Goal: Transaction & Acquisition: Purchase product/service

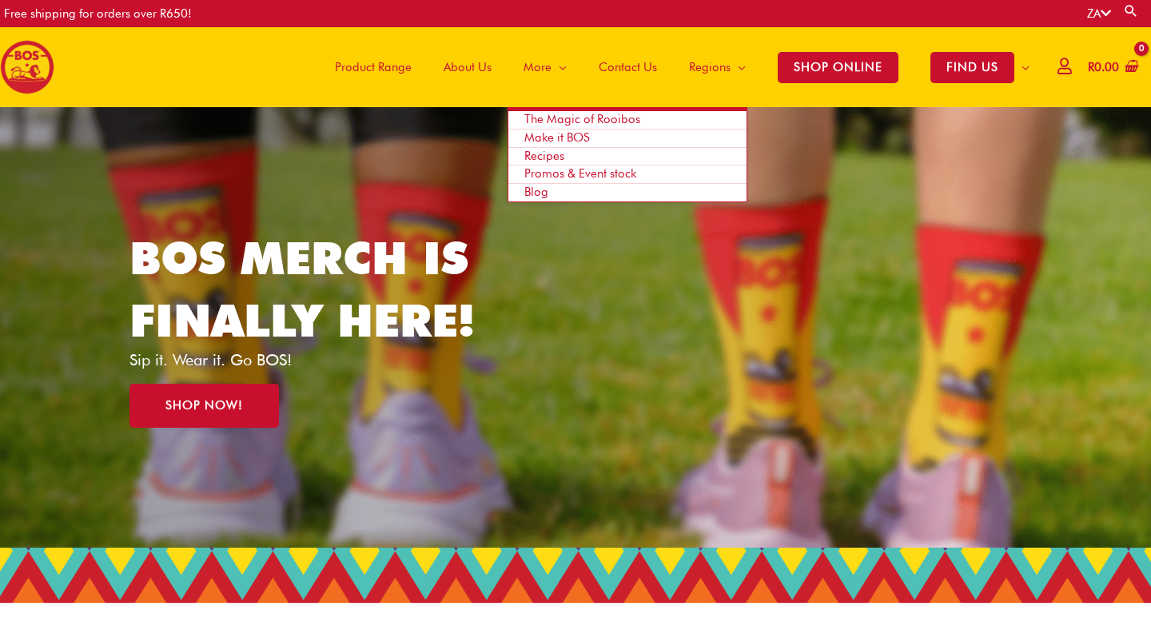
click at [530, 196] on span "Blog" at bounding box center [536, 192] width 24 height 14
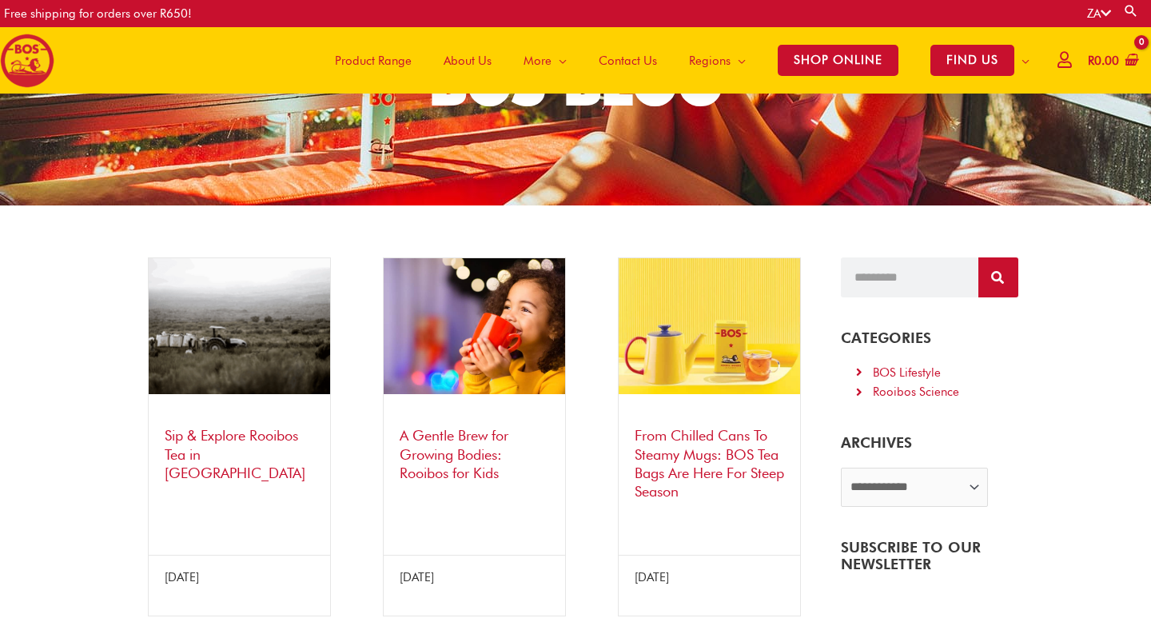
scroll to position [137, 0]
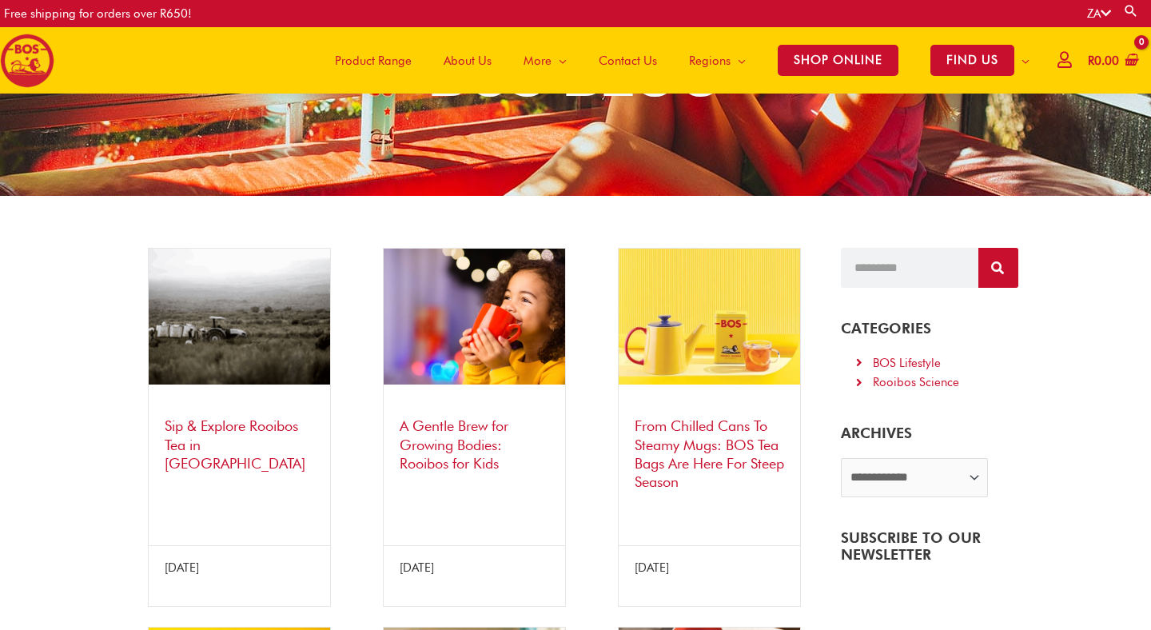
click at [250, 331] on img at bounding box center [239, 317] width 181 height 136
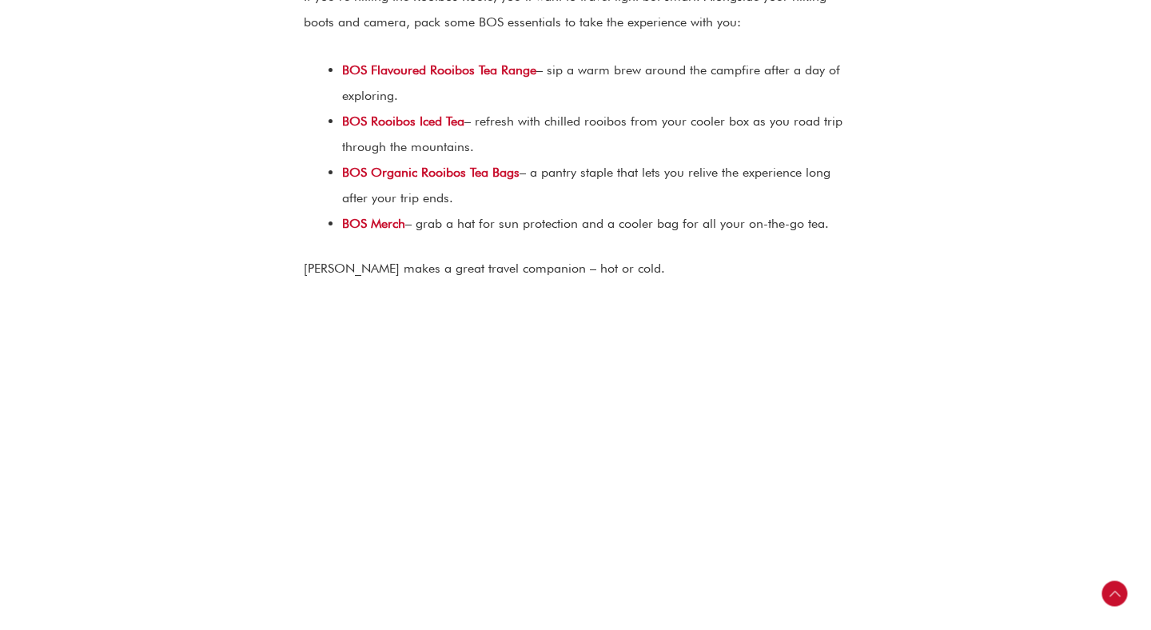
scroll to position [2053, 0]
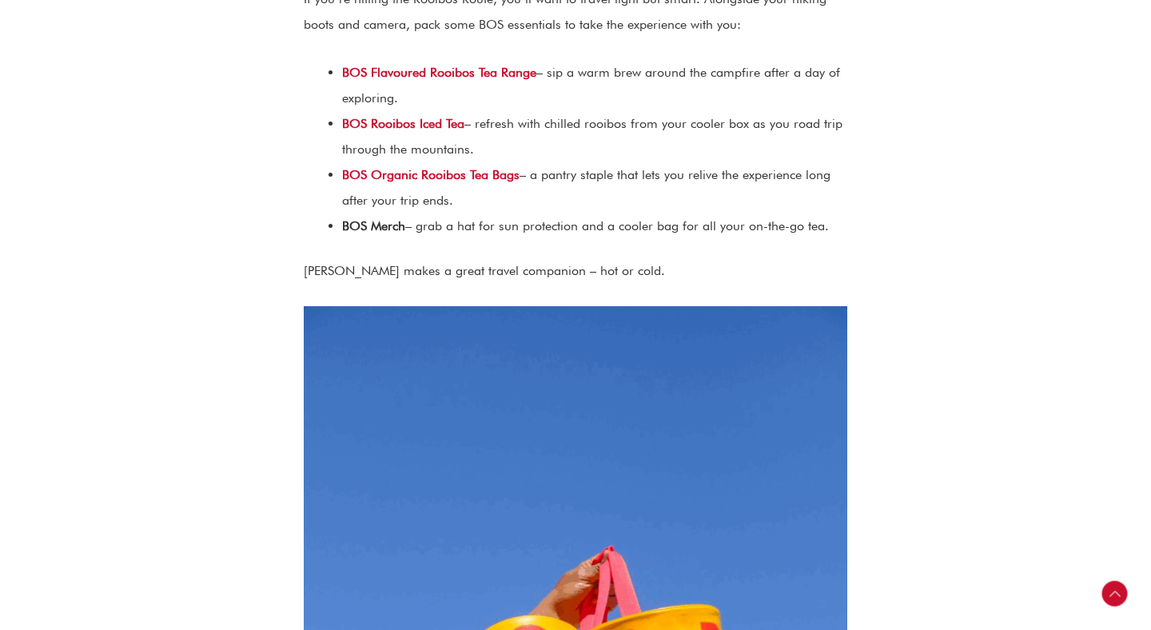
click at [375, 218] on link "BOS Merch" at bounding box center [373, 225] width 63 height 15
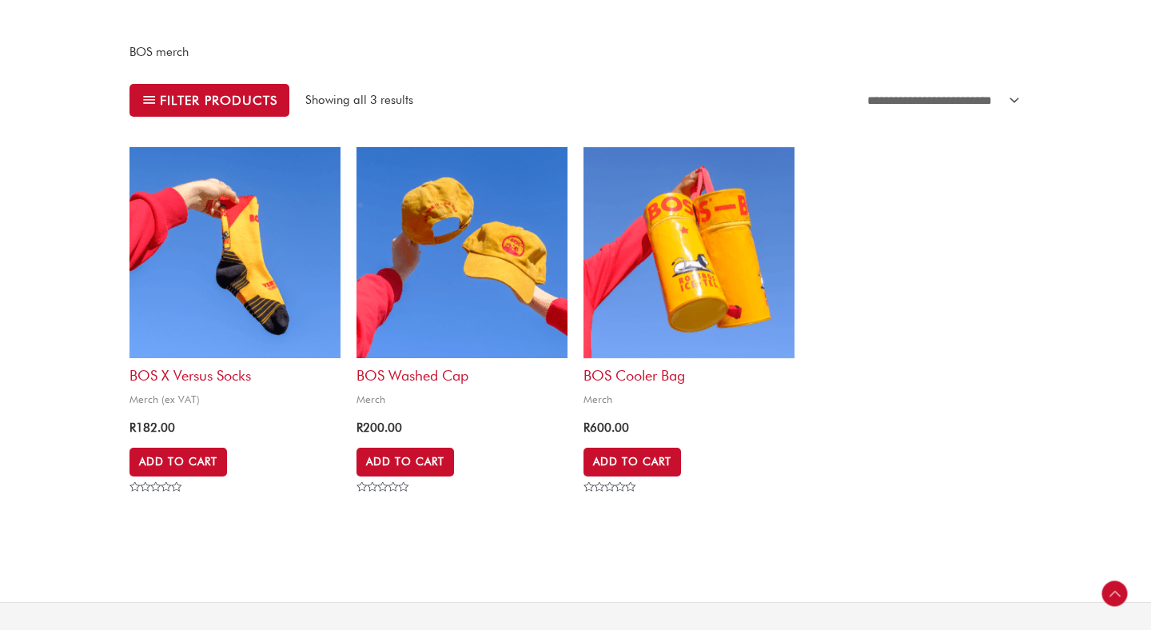
scroll to position [268, 0]
